Goal: Transaction & Acquisition: Obtain resource

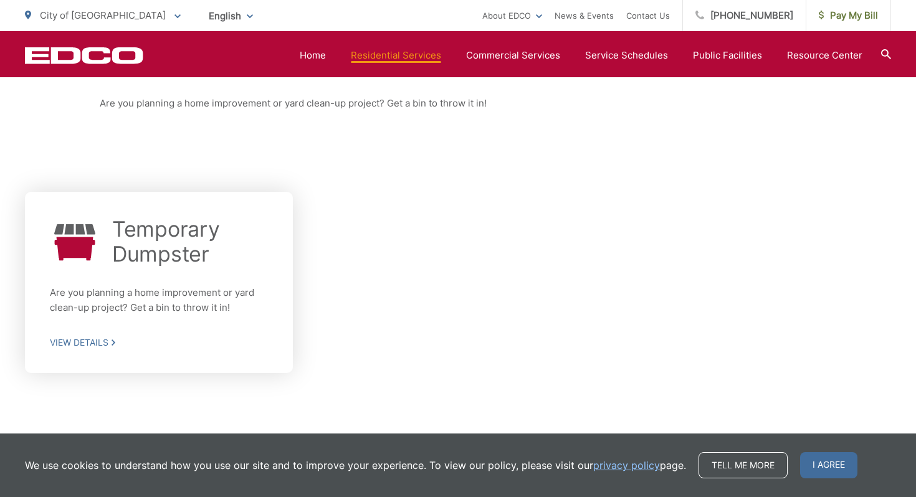
scroll to position [275, 0]
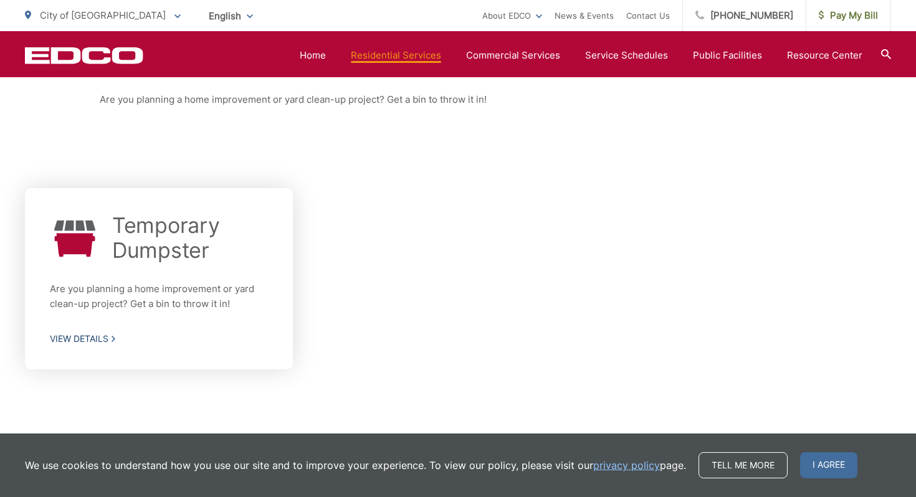
click at [100, 336] on span "View Details" at bounding box center [159, 338] width 218 height 11
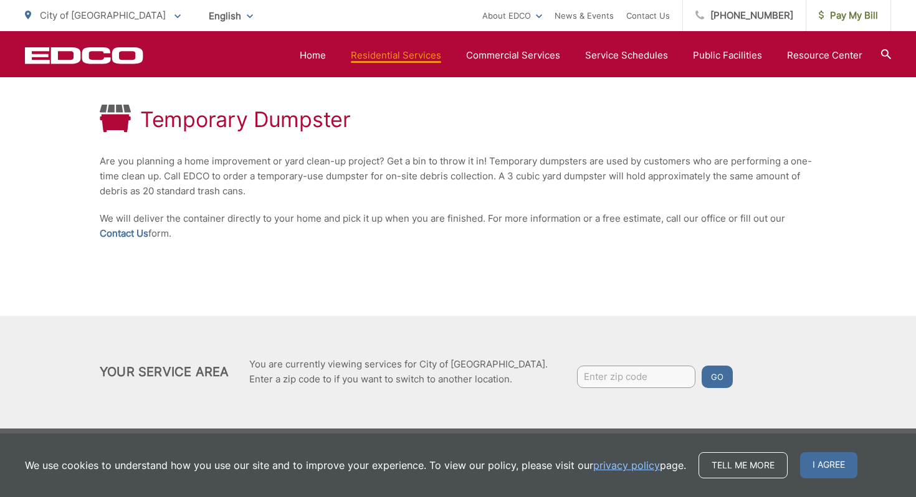
scroll to position [227, 0]
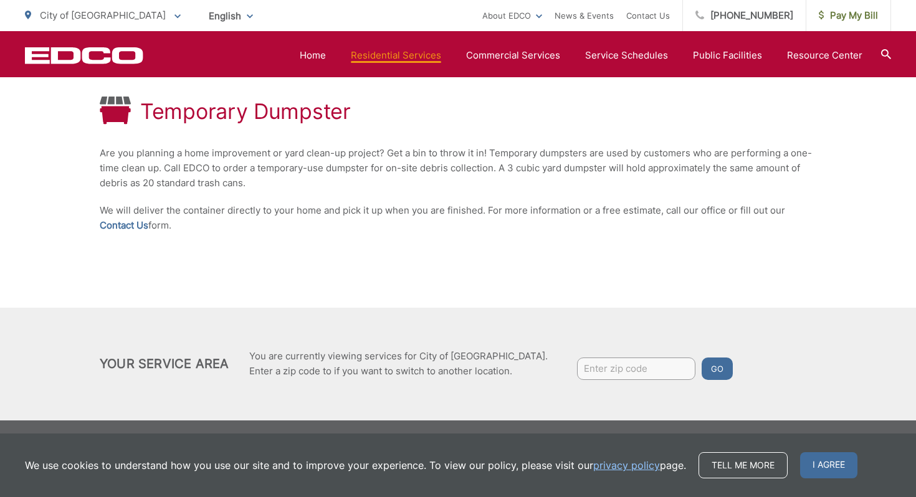
click at [580, 365] on input "Enter zip code" at bounding box center [636, 369] width 118 height 22
click at [702, 358] on button "Go" at bounding box center [717, 369] width 31 height 22
type input "91978"
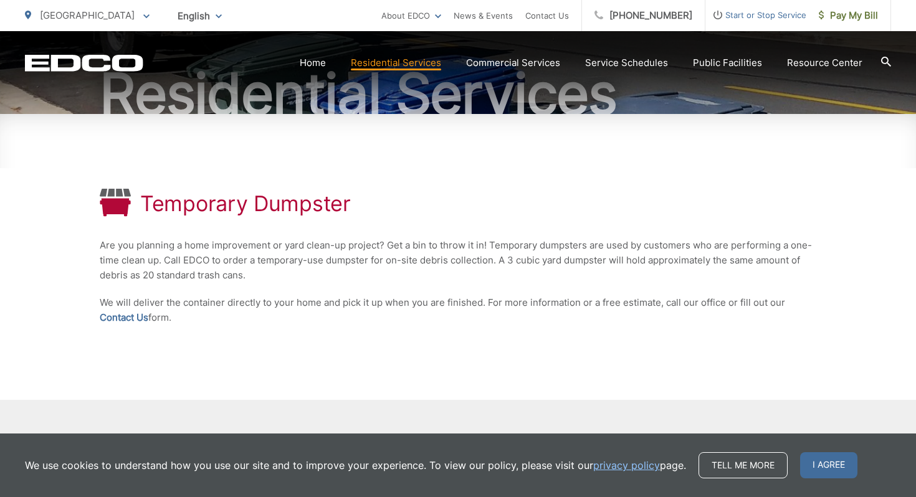
scroll to position [227, 0]
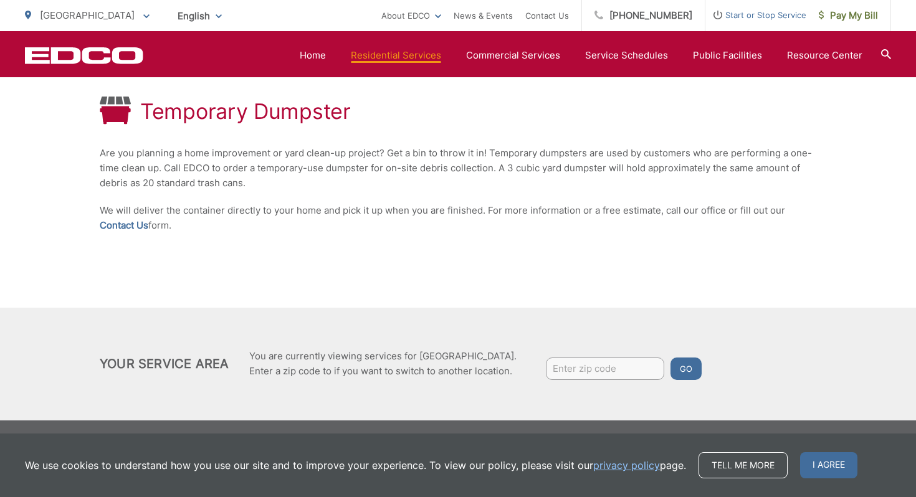
click at [651, 366] on input "Enter zip code" at bounding box center [605, 369] width 118 height 22
type input "91978"
click at [693, 366] on button "Go" at bounding box center [685, 369] width 31 height 22
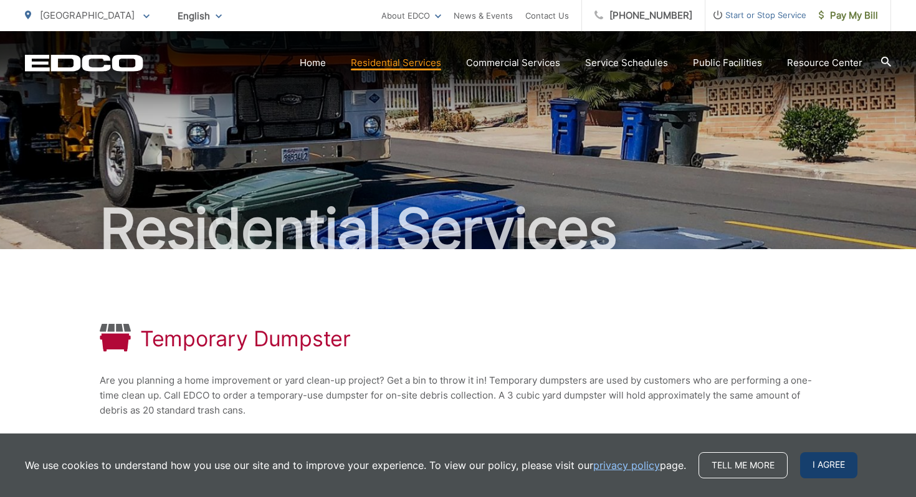
click at [819, 463] on span "I agree" at bounding box center [828, 465] width 57 height 26
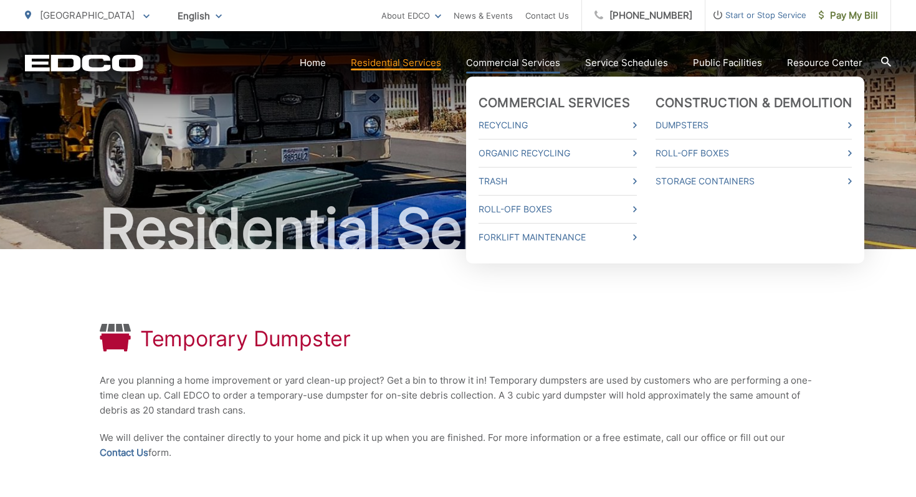
click at [552, 64] on link "Commercial Services" at bounding box center [513, 62] width 94 height 15
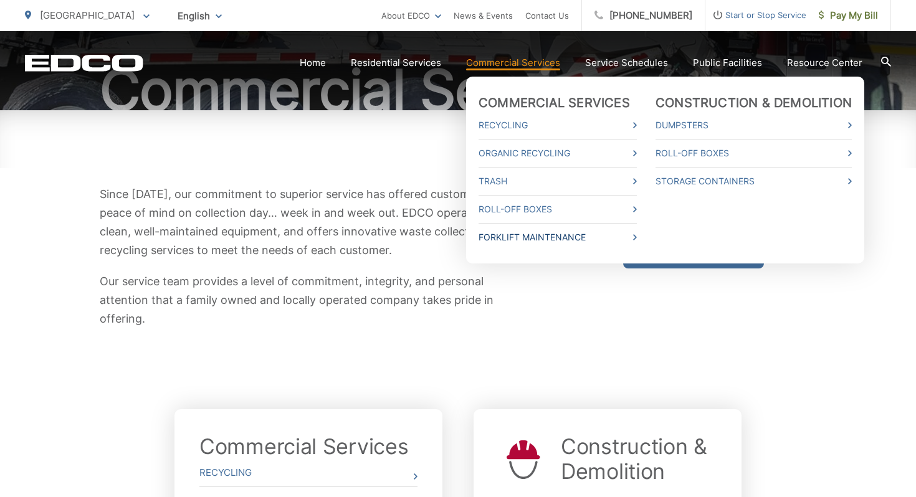
scroll to position [143, 0]
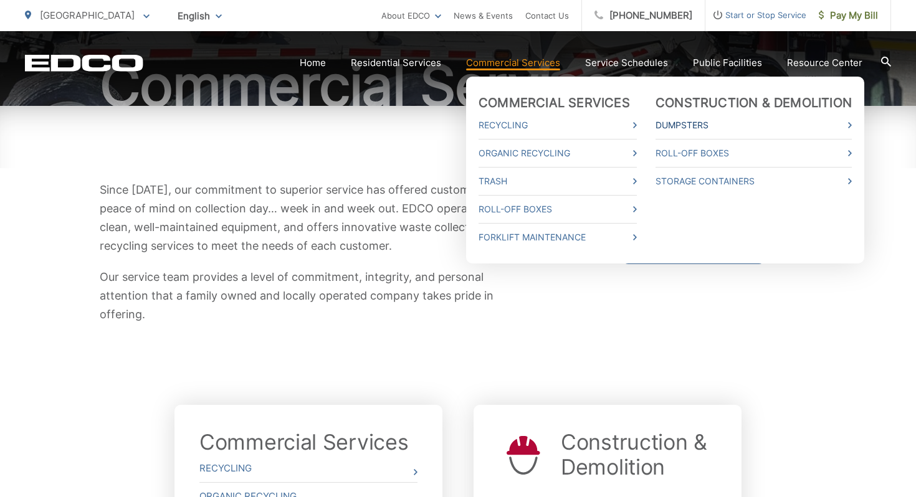
click at [704, 122] on link "Dumpsters" at bounding box center [754, 125] width 196 height 15
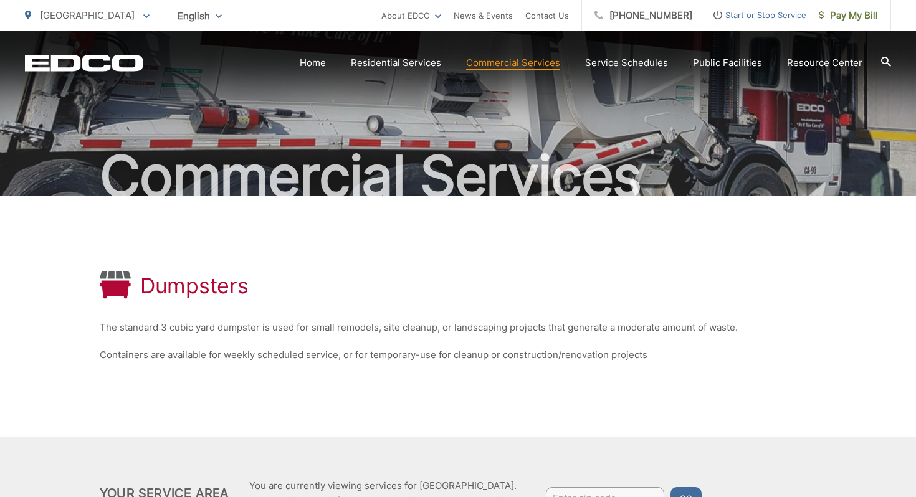
scroll to position [35, 0]
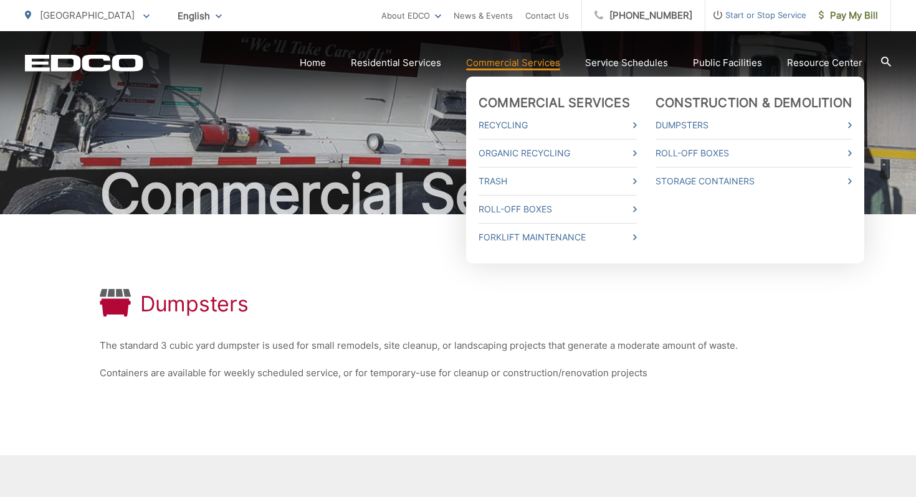
click at [527, 69] on link "Commercial Services" at bounding box center [513, 62] width 94 height 15
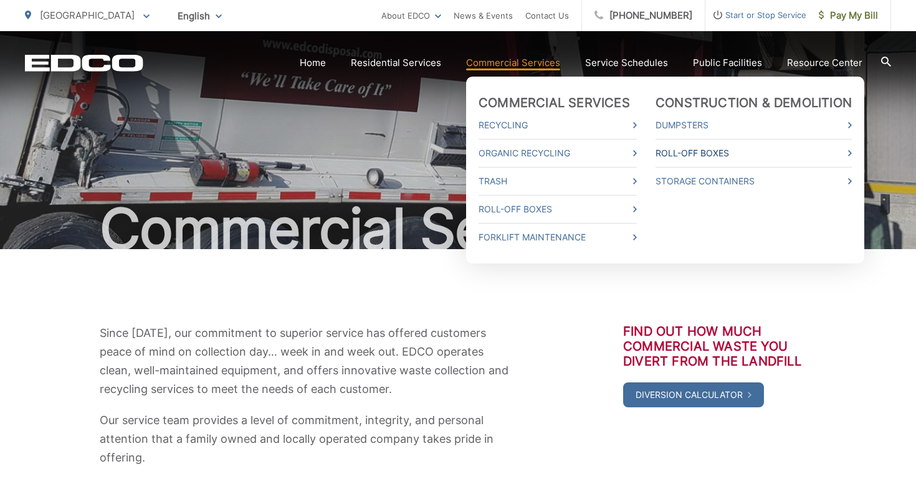
click at [728, 148] on link "Roll-Off Boxes" at bounding box center [754, 153] width 196 height 15
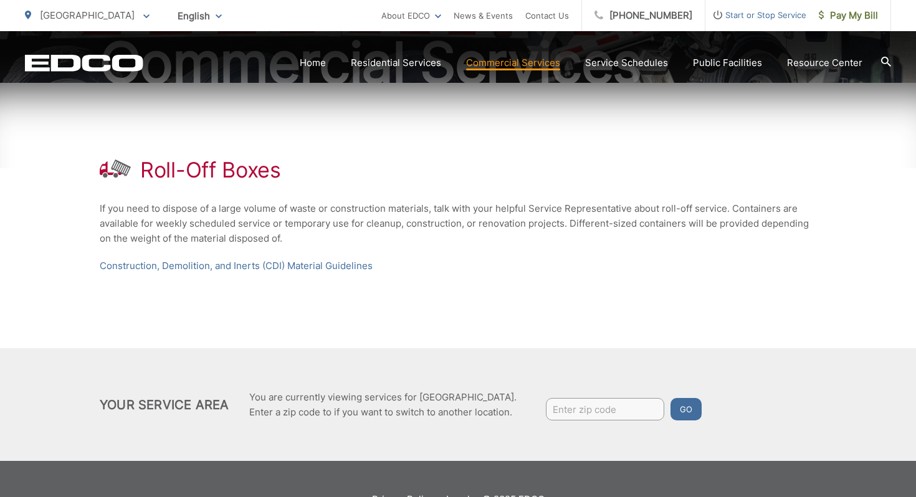
scroll to position [208, 0]
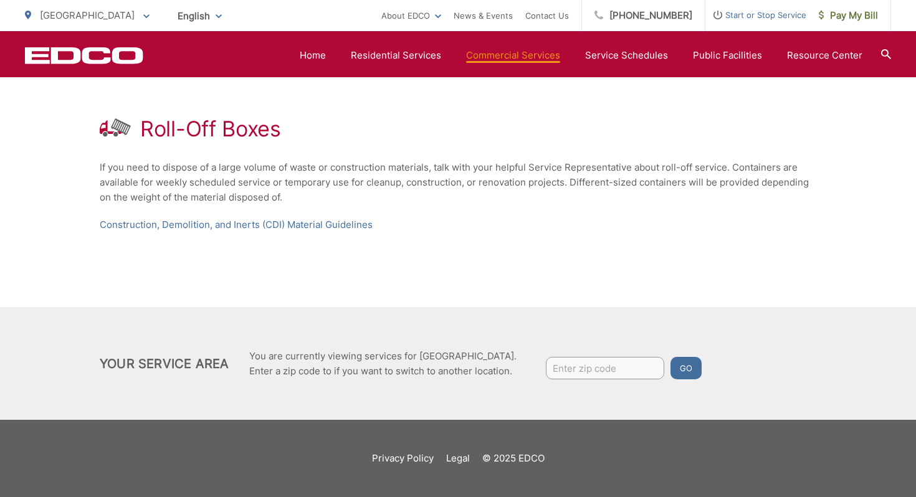
click at [647, 379] on input "Enter zip code" at bounding box center [605, 368] width 118 height 22
type input "91978"
click at [699, 365] on button "Go" at bounding box center [685, 368] width 31 height 22
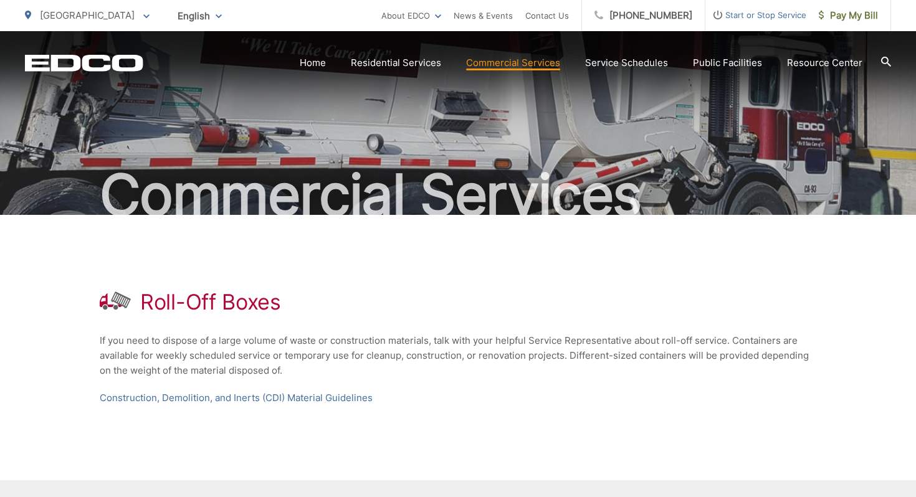
scroll to position [42, 0]
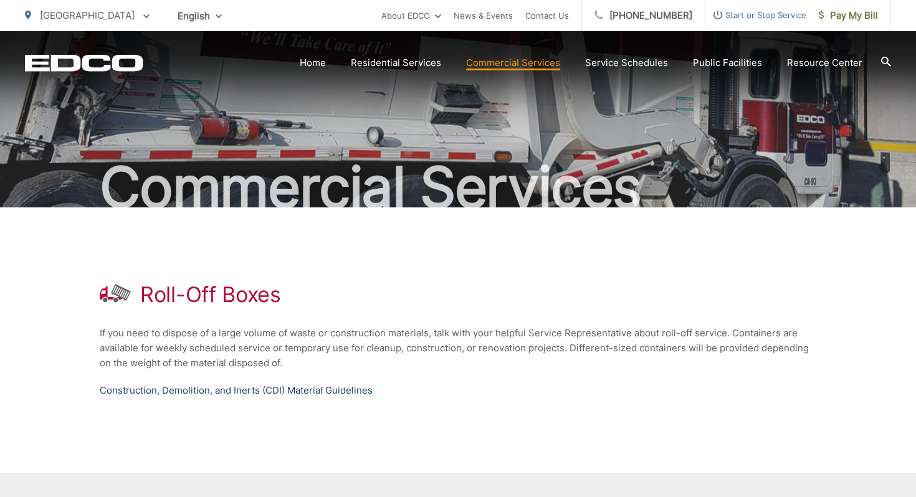
click at [203, 397] on link "Construction, Demolition, and Inerts (CDI) Material Guidelines" at bounding box center [236, 390] width 273 height 15
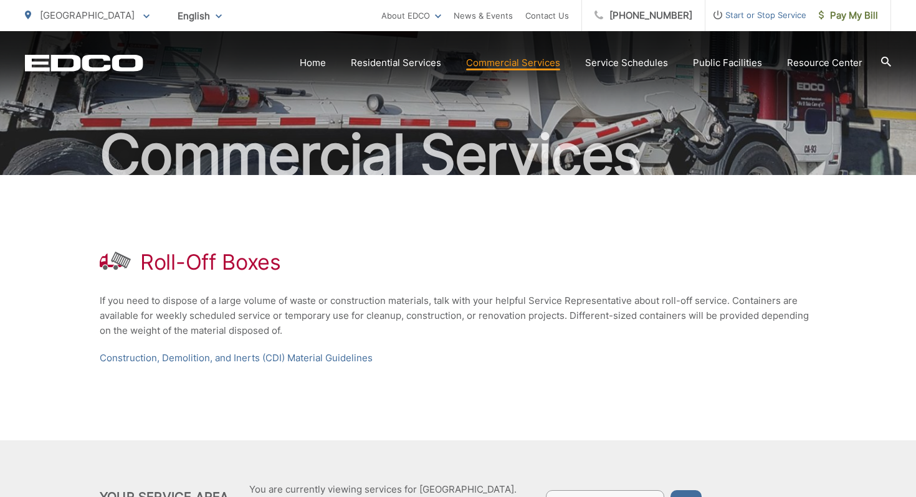
scroll to position [75, 0]
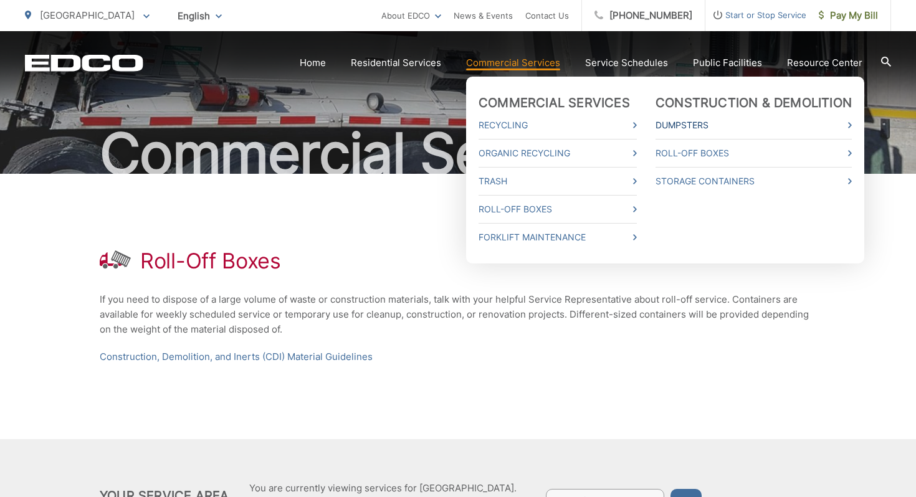
click at [852, 122] on icon at bounding box center [850, 125] width 4 height 6
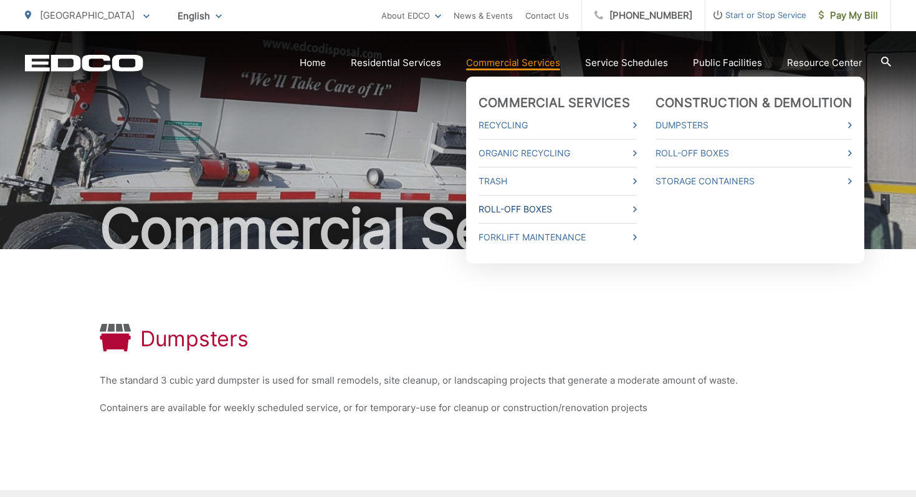
click at [570, 209] on link "Roll-Off Boxes" at bounding box center [558, 209] width 158 height 15
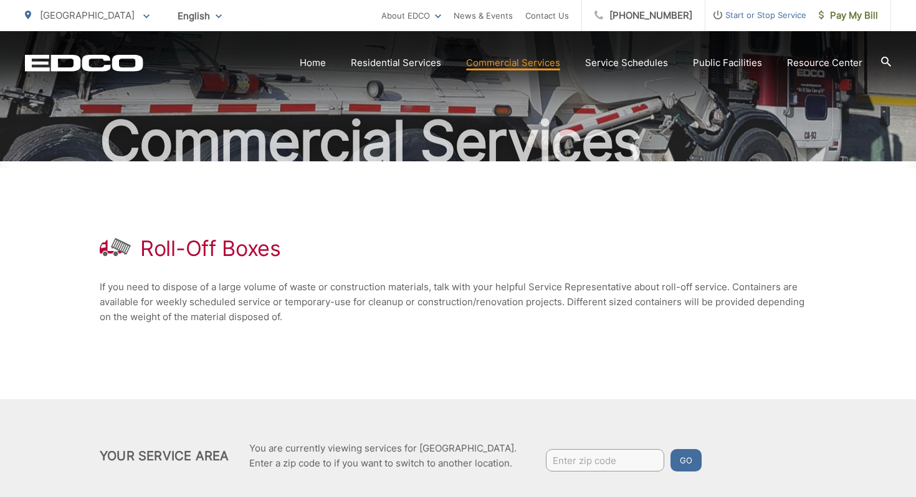
scroll to position [180, 0]
